Goal: Transaction & Acquisition: Purchase product/service

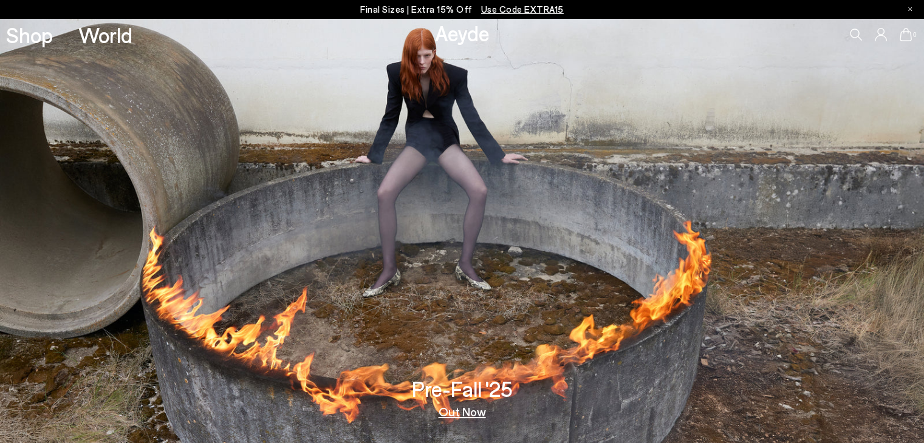
click at [518, 10] on span "Use Code EXTRA15" at bounding box center [522, 9] width 83 height 11
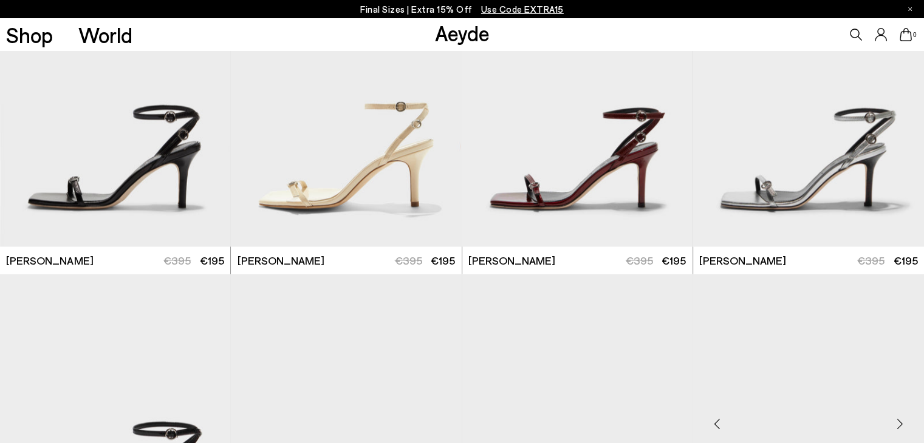
scroll to position [2313, 0]
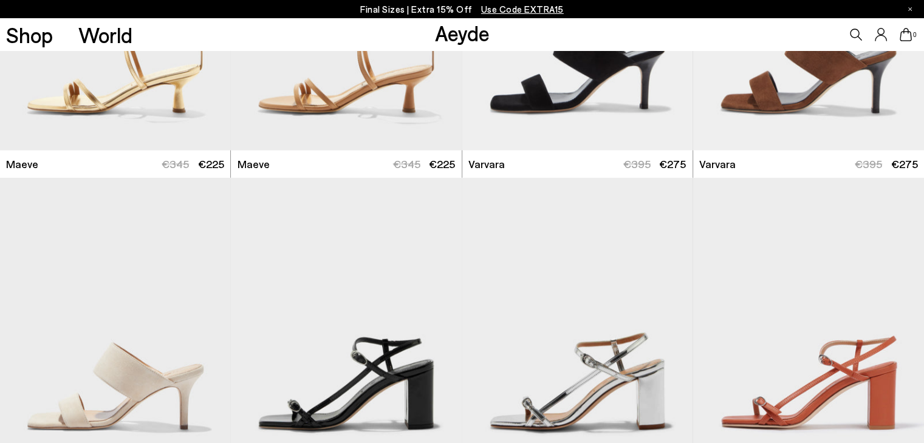
scroll to position [3644, 0]
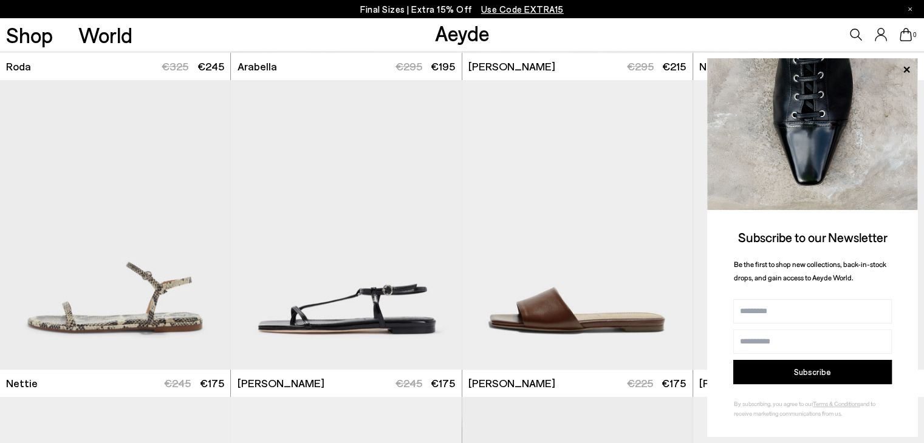
scroll to position [6008, 0]
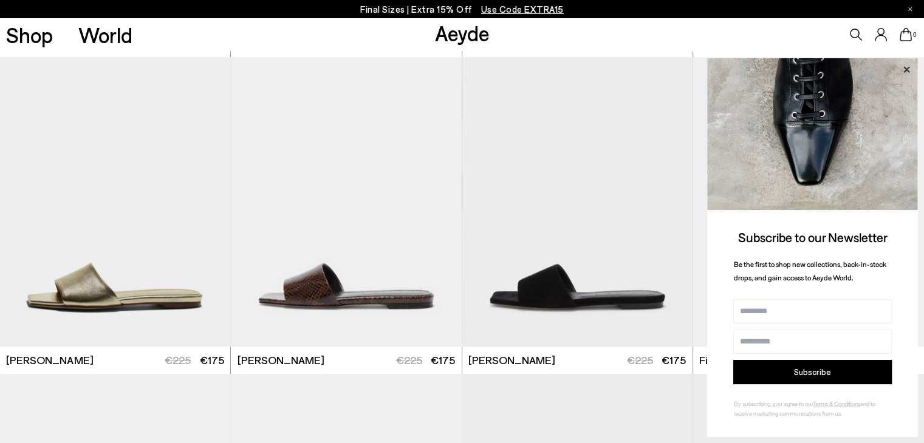
click at [906, 69] on icon at bounding box center [906, 69] width 6 height 6
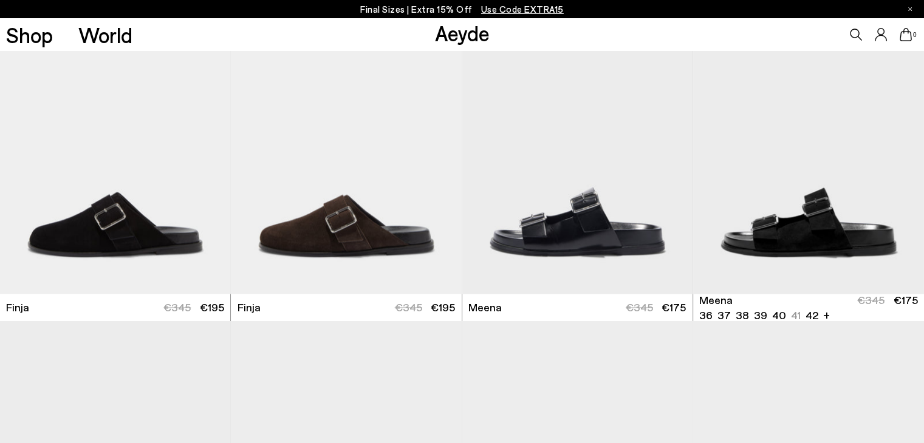
click at [850, 200] on img "1 / 6" at bounding box center [808, 150] width 231 height 290
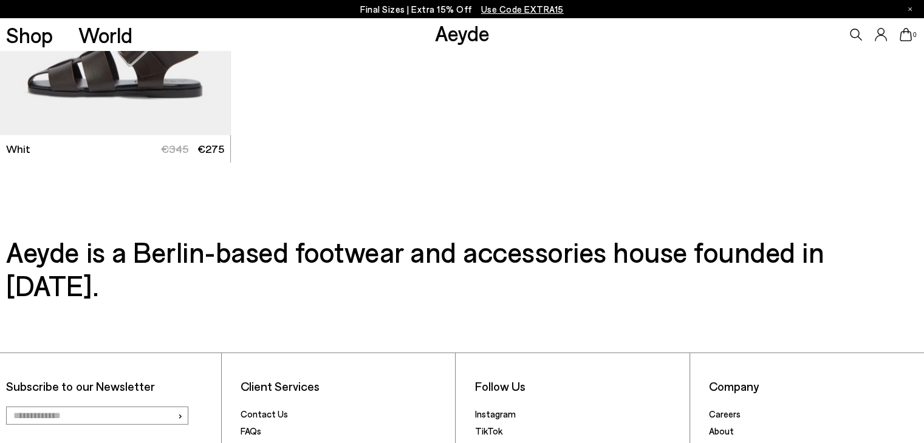
scroll to position [7926, 0]
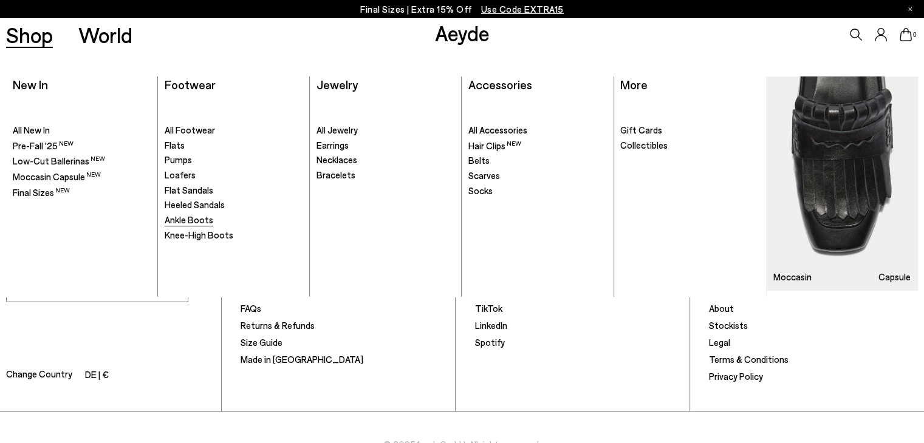
click at [200, 222] on span "Ankle Boots" at bounding box center [189, 219] width 49 height 11
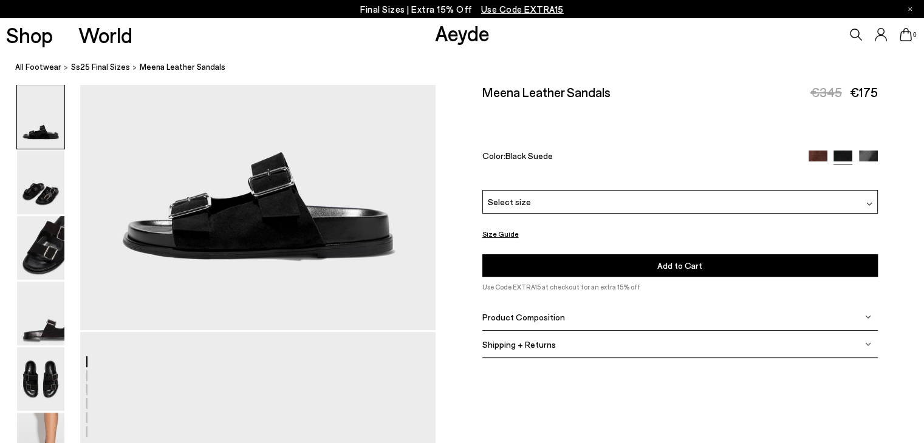
scroll to position [228, 0]
click at [910, 9] on icon at bounding box center [910, 9] width 4 height 4
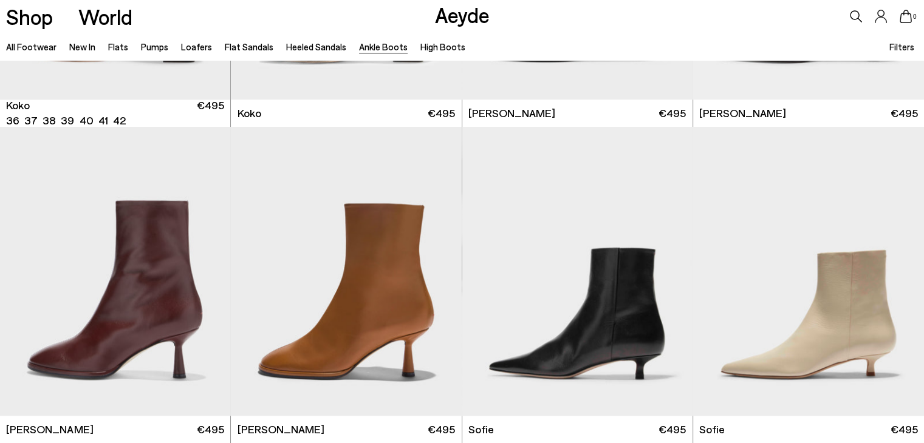
scroll to position [903, 0]
